Goal: Find specific page/section: Find specific page/section

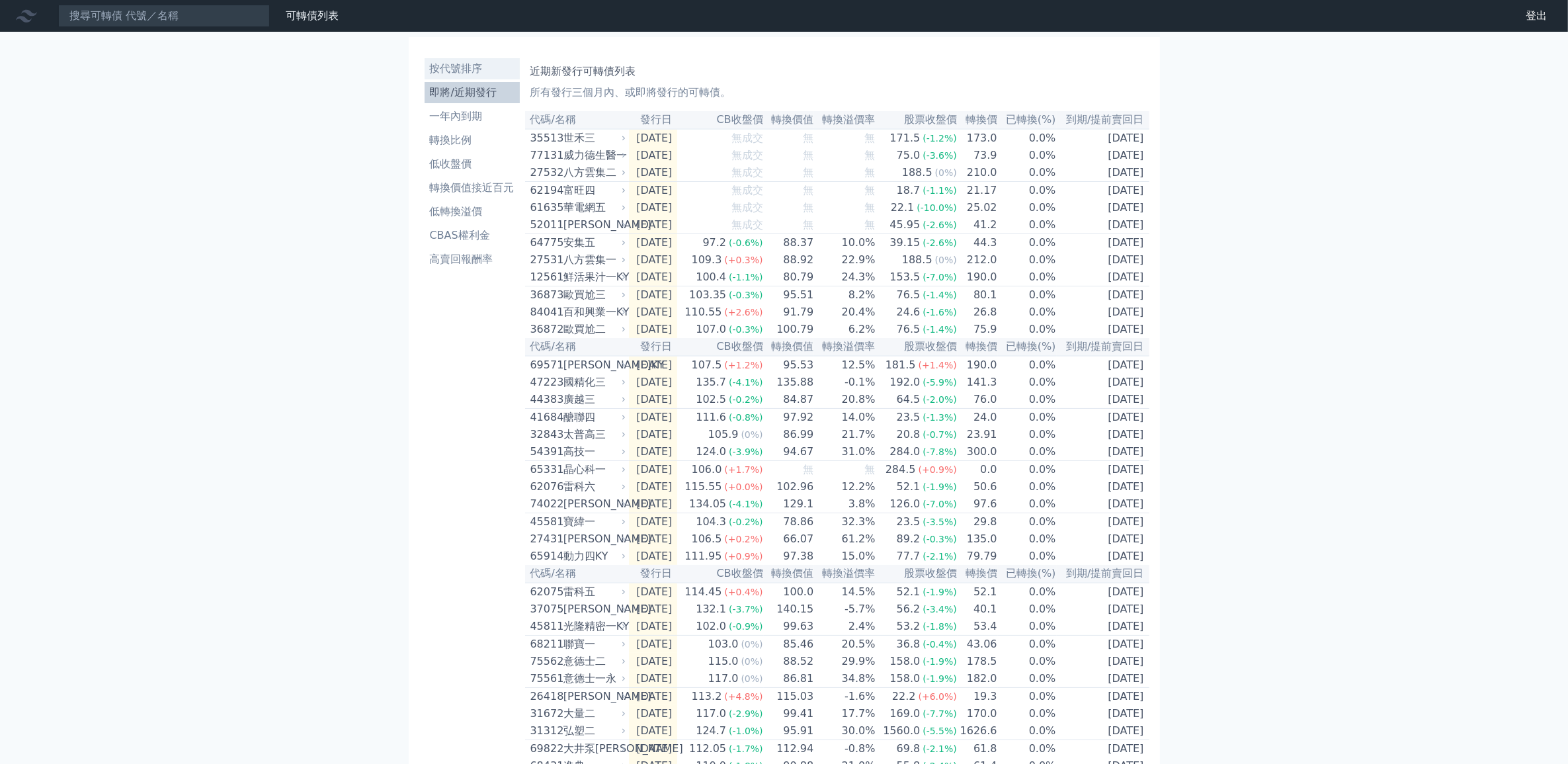
click at [470, 71] on li "按代號排序" at bounding box center [472, 69] width 95 height 16
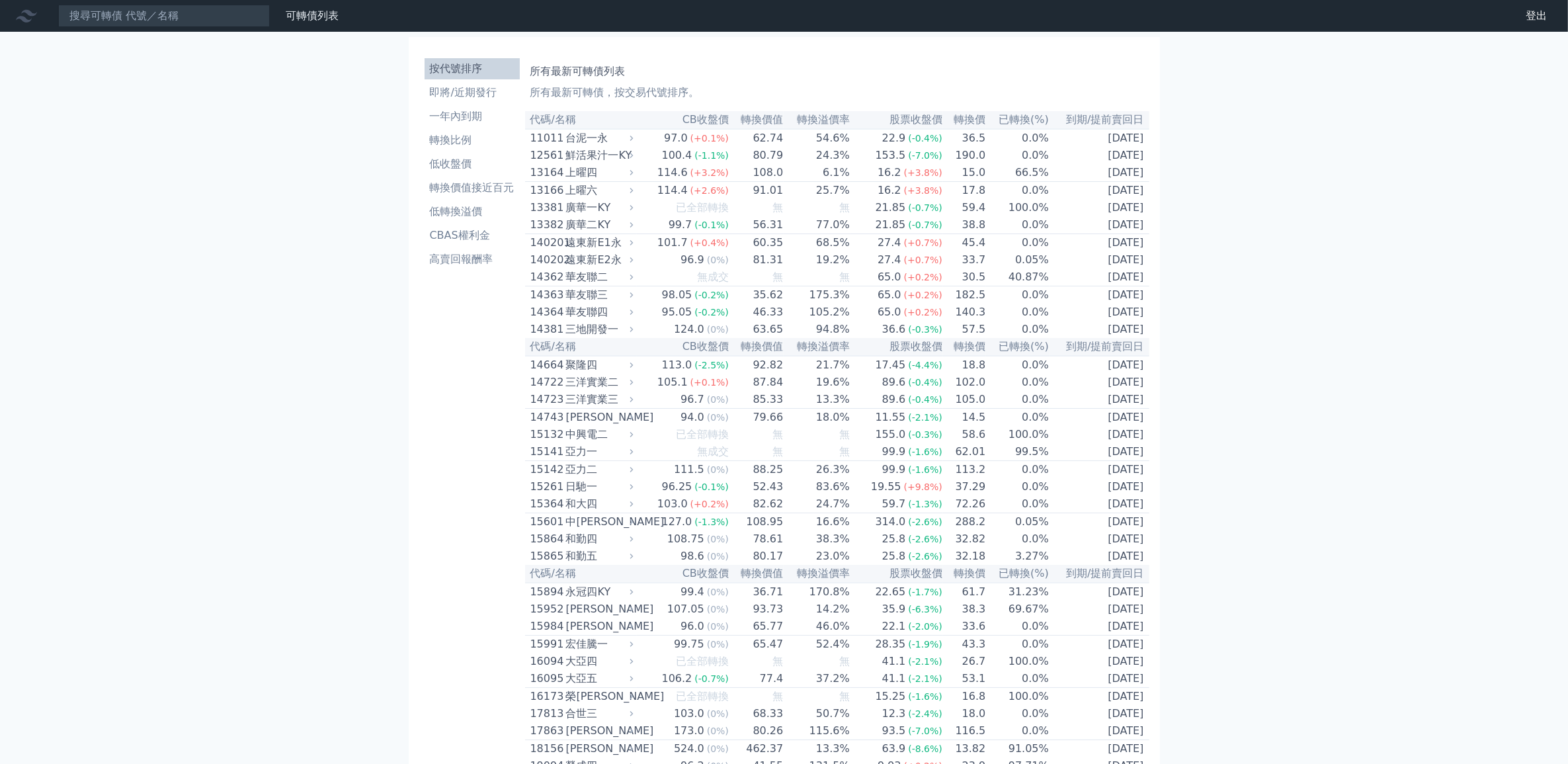
drag, startPoint x: 1333, startPoint y: 294, endPoint x: 1270, endPoint y: 271, distance: 67.1
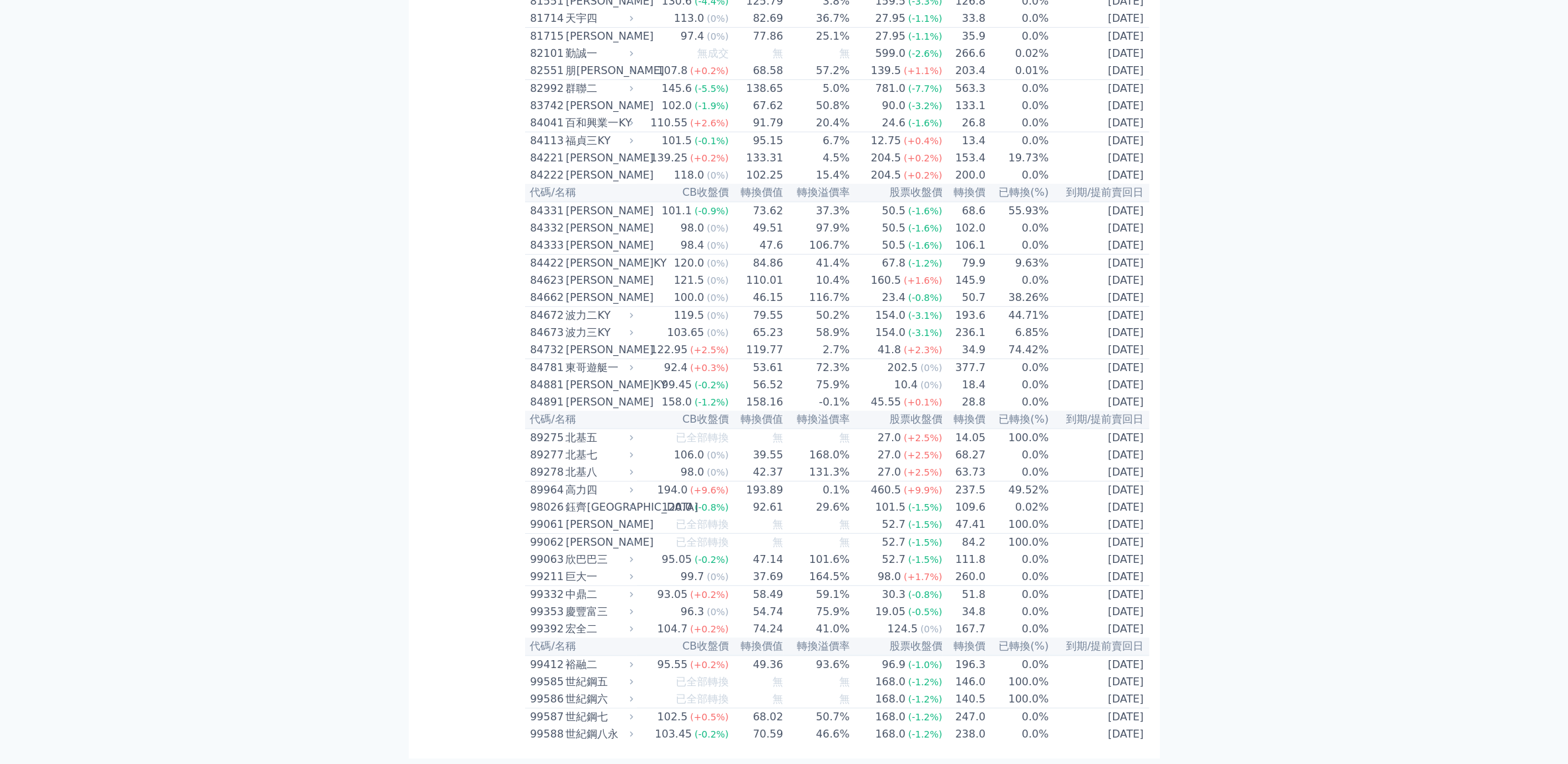
scroll to position [7533, 0]
